Goal: Information Seeking & Learning: Learn about a topic

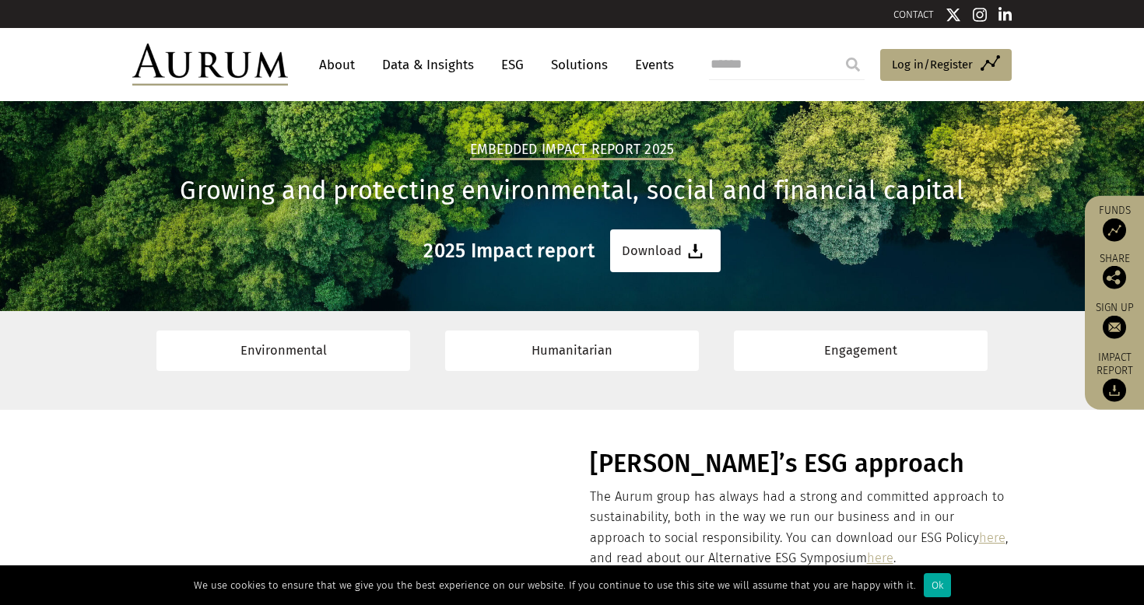
click at [516, 71] on link "ESG" at bounding box center [512, 65] width 38 height 29
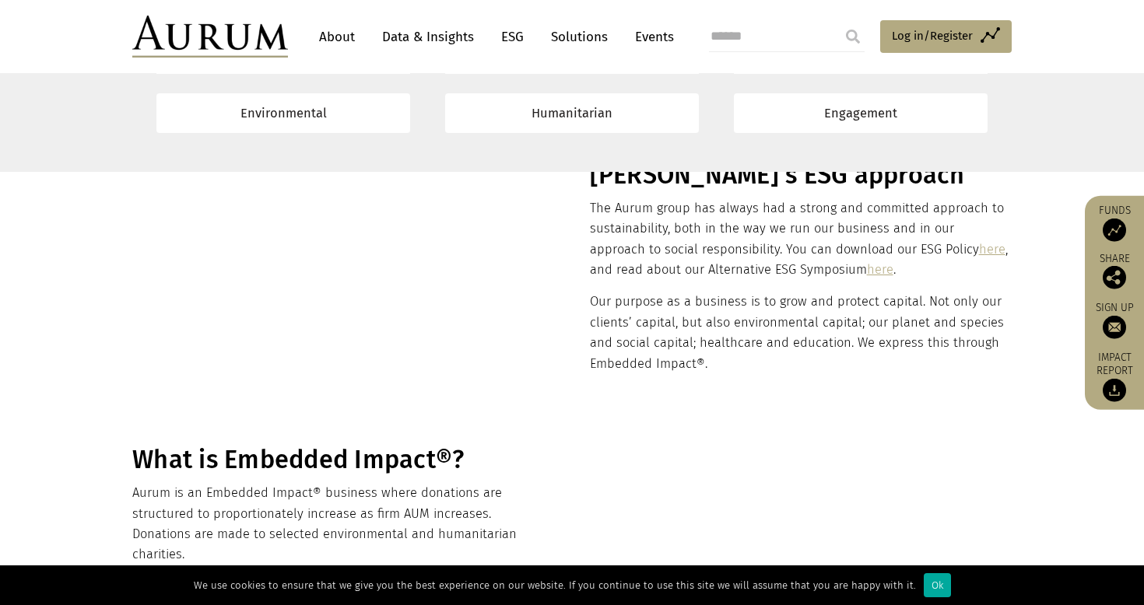
scroll to position [283, 0]
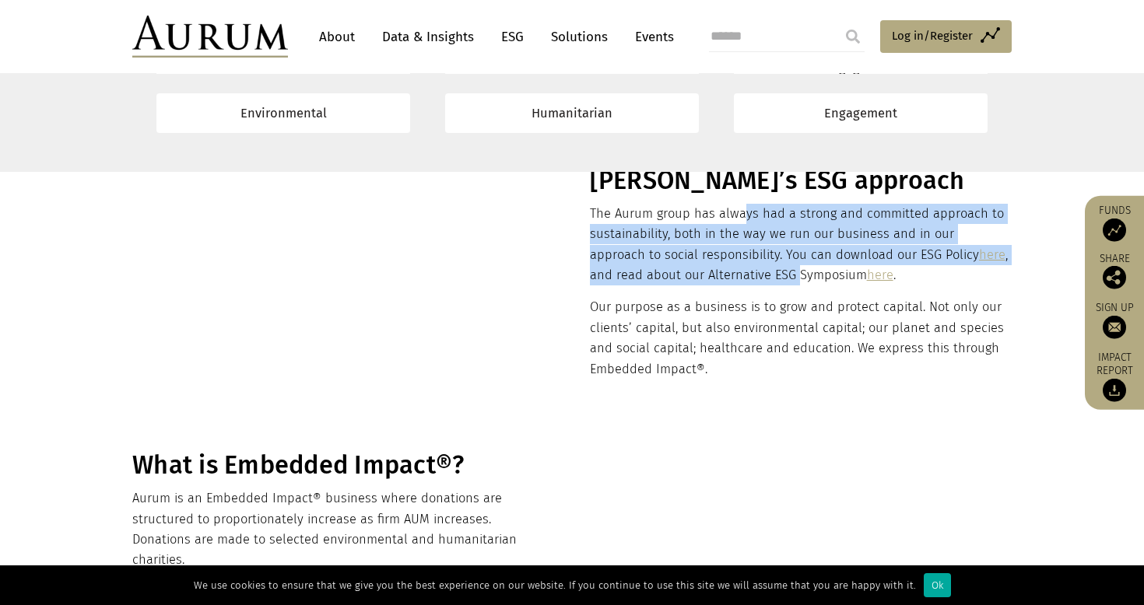
drag, startPoint x: 741, startPoint y: 212, endPoint x: 741, endPoint y: 286, distance: 74.7
click at [741, 286] on div "[PERSON_NAME]’s ESG approach The Aurum group has always had a strong and commit…" at bounding box center [799, 289] width 418 height 247
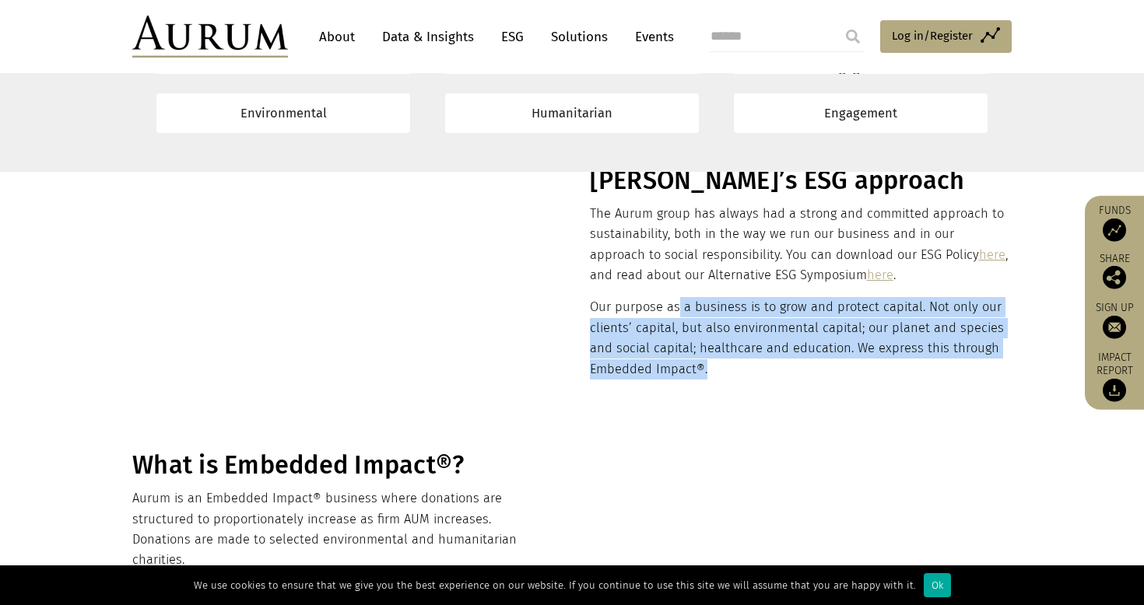
drag, startPoint x: 738, startPoint y: 377, endPoint x: 678, endPoint y: 299, distance: 98.7
click at [678, 297] on p "Our purpose as a business is to grow and protect capital. Not only our clients’…" at bounding box center [799, 338] width 418 height 82
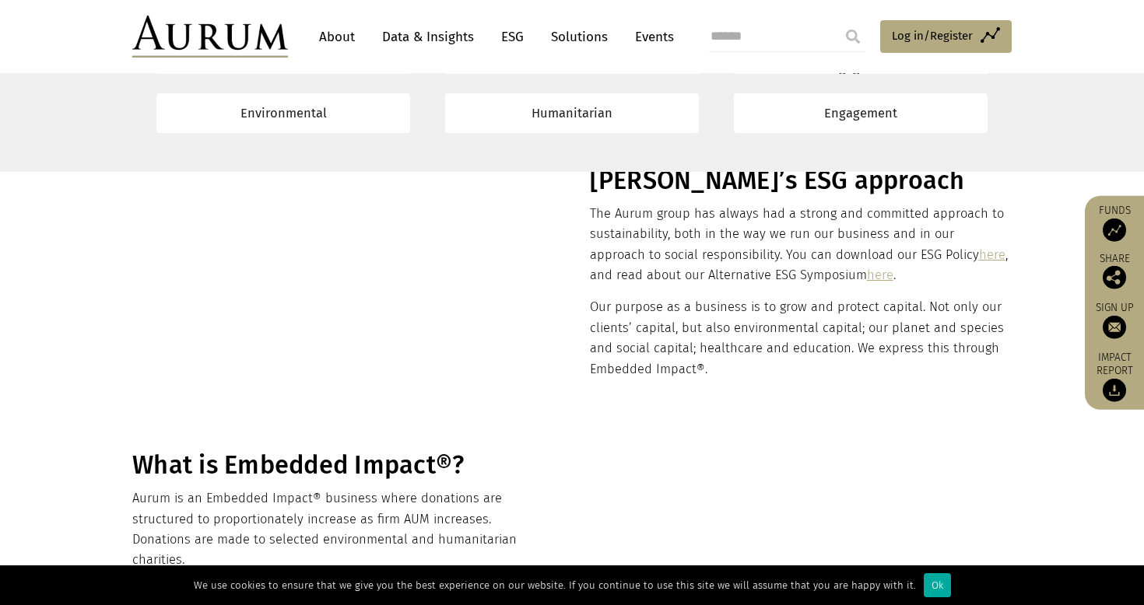
click at [678, 302] on p "Our purpose as a business is to grow and protect capital. Not only our clients’…" at bounding box center [799, 338] width 418 height 82
click at [979, 250] on link "here" at bounding box center [992, 254] width 26 height 15
